Goal: Task Accomplishment & Management: Use online tool/utility

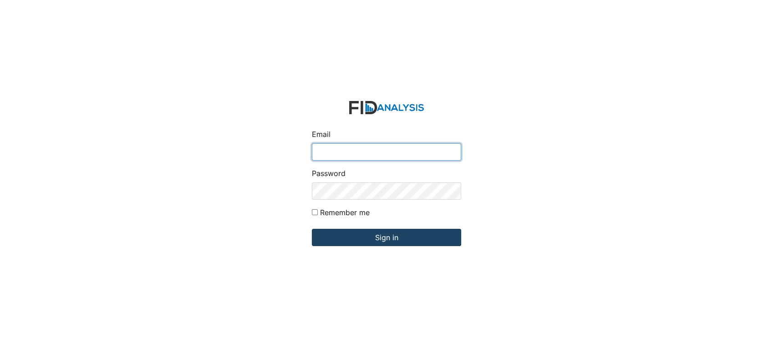
type input "[EMAIL_ADDRESS][DOMAIN_NAME]"
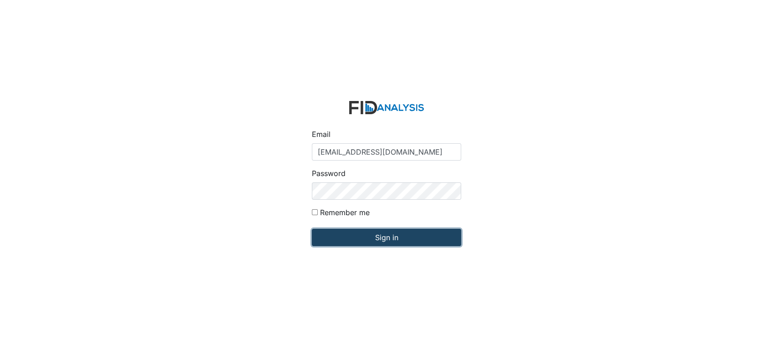
click at [387, 234] on input "Sign in" at bounding box center [386, 237] width 149 height 17
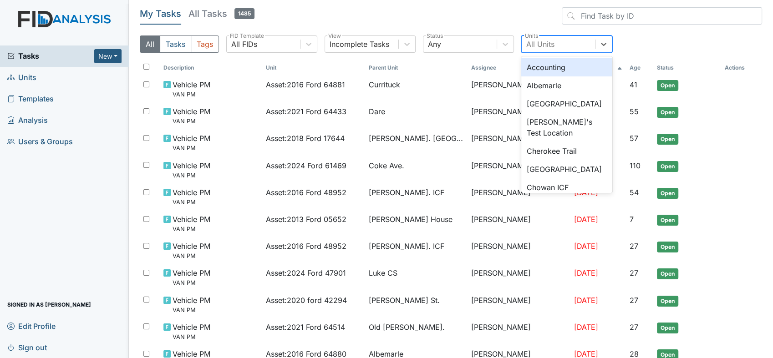
click at [533, 42] on div "All Units" at bounding box center [540, 44] width 28 height 11
type input "co"
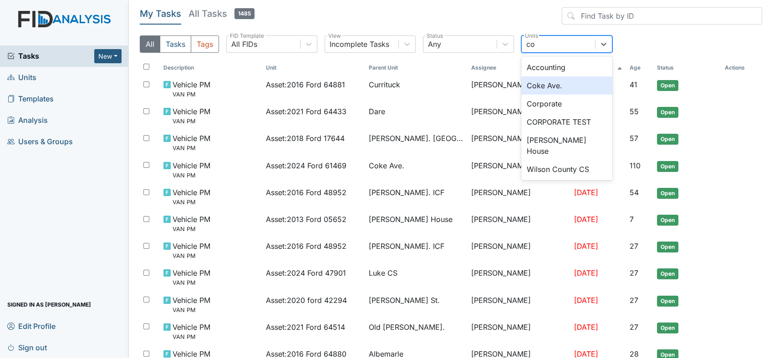
click at [546, 84] on div "Coke Ave." at bounding box center [566, 85] width 91 height 18
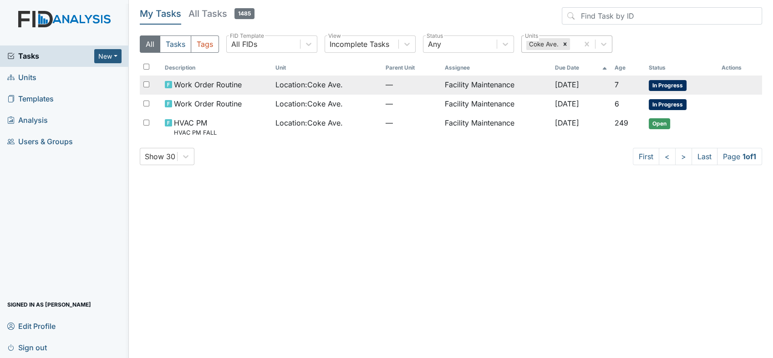
click at [504, 83] on td "Facility Maintenance" at bounding box center [496, 85] width 111 height 19
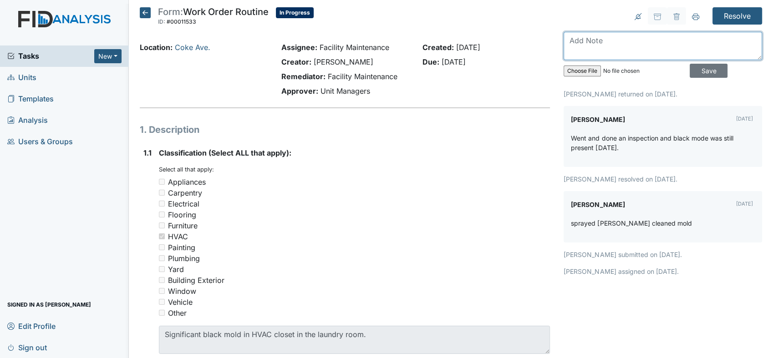
click at [569, 39] on textarea at bounding box center [663, 46] width 199 height 28
type textarea "black mold is cleaned and cure"
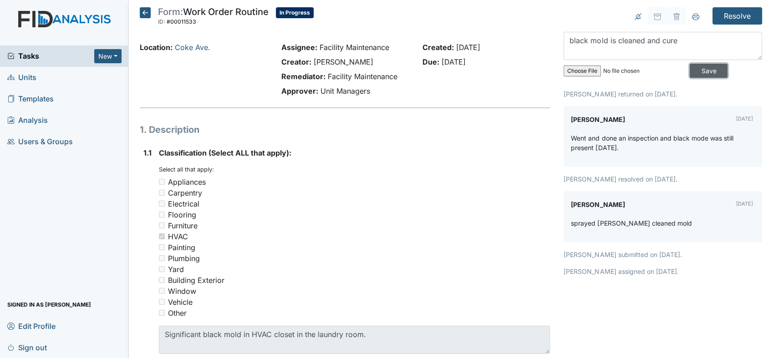
click at [704, 70] on input "Save" at bounding box center [709, 71] width 38 height 14
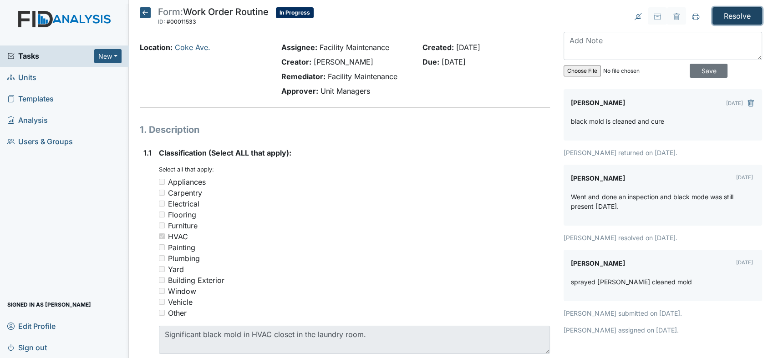
click at [721, 16] on input "Resolve" at bounding box center [738, 15] width 50 height 17
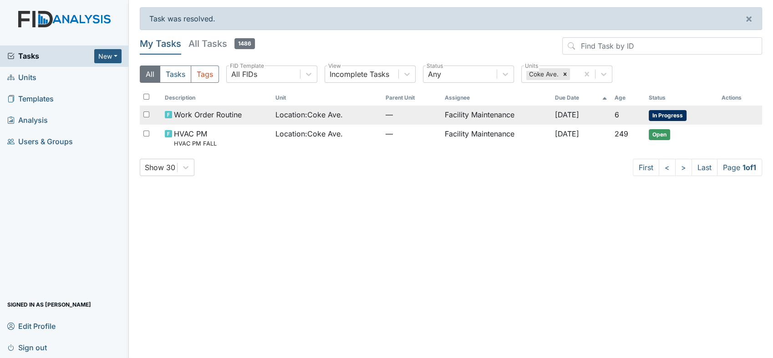
click at [499, 114] on td "Facility Maintenance" at bounding box center [496, 115] width 111 height 19
